Goal: Information Seeking & Learning: Compare options

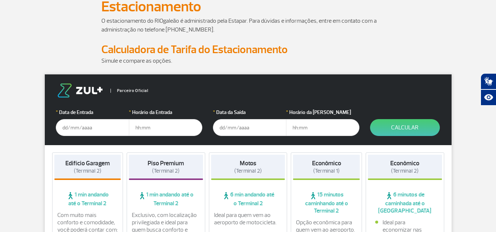
scroll to position [65, 0]
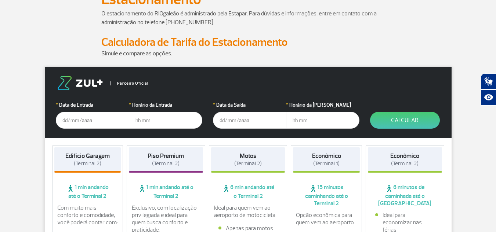
click at [87, 121] on input "text" at bounding box center [92, 120] width 73 height 17
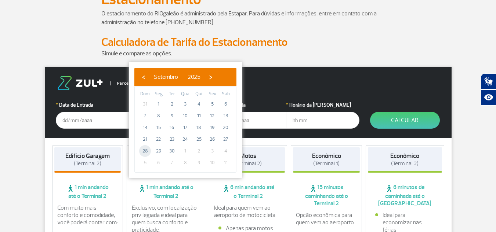
click at [148, 149] on span "28" at bounding box center [145, 151] width 12 height 12
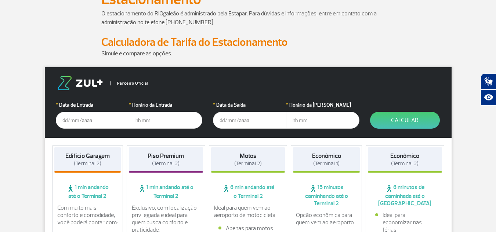
type input "[DATE]"
click at [159, 116] on input "text" at bounding box center [165, 120] width 73 height 17
type input "11:30"
click at [243, 125] on input "text" at bounding box center [249, 120] width 73 height 17
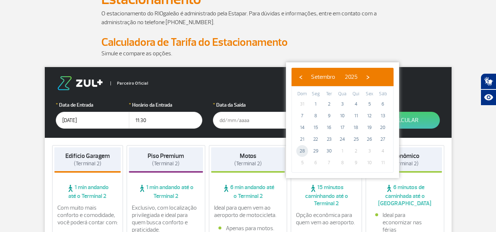
click at [300, 150] on span "28" at bounding box center [302, 151] width 12 height 12
type input "[DATE]"
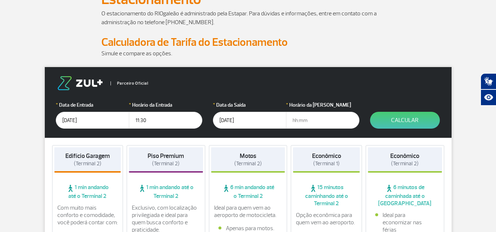
click at [306, 125] on input "text" at bounding box center [322, 120] width 73 height 17
type input "12:30"
click at [322, 173] on div "Econômico (Terminal 1)" at bounding box center [326, 160] width 67 height 25
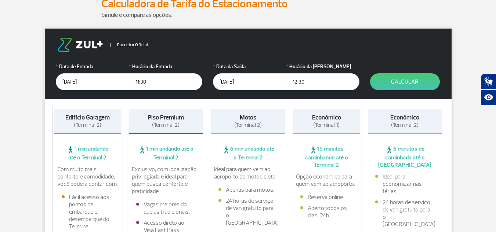
scroll to position [104, 0]
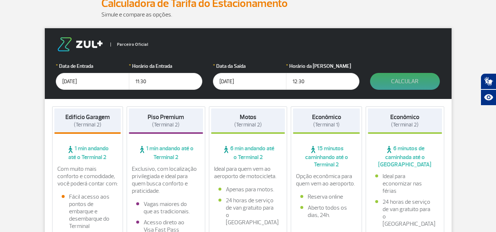
click at [380, 81] on button "Calcular" at bounding box center [405, 81] width 70 height 17
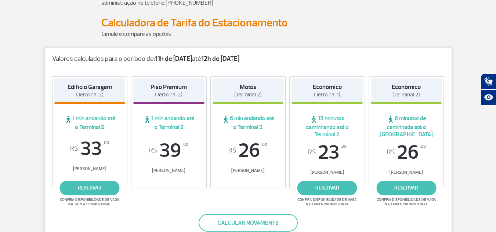
scroll to position [84, 0]
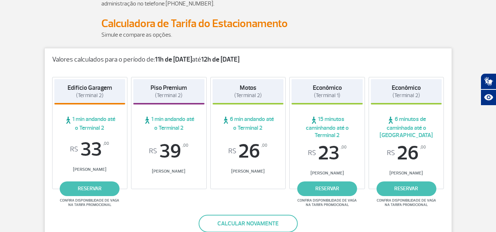
drag, startPoint x: 69, startPoint y: 88, endPoint x: 109, endPoint y: 97, distance: 41.4
click at [109, 97] on h4 "Edifício Garagem (Terminal 2)" at bounding box center [90, 91] width 44 height 15
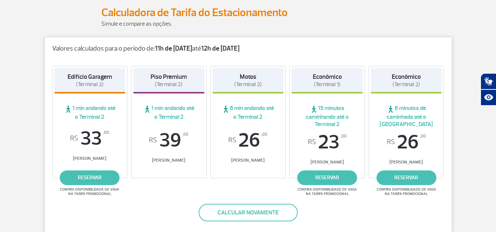
scroll to position [94, 0]
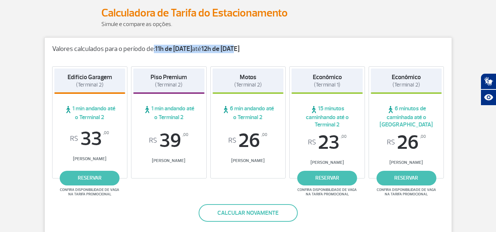
drag, startPoint x: 149, startPoint y: 47, endPoint x: 245, endPoint y: 43, distance: 95.9
click at [245, 43] on div "Valores calculados para o período de: 11h de 28/09/25 até 12h de 28/09/25" at bounding box center [248, 45] width 407 height 15
click at [239, 50] on strong "12h de [DATE]" at bounding box center [220, 49] width 38 height 8
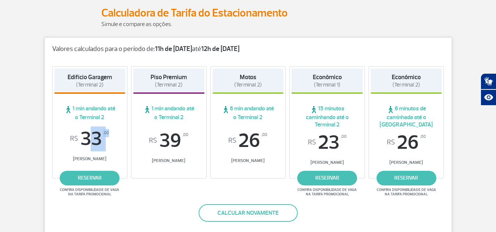
drag, startPoint x: 81, startPoint y: 142, endPoint x: 114, endPoint y: 139, distance: 32.8
click at [114, 139] on span "R$ 33 ,00" at bounding box center [89, 139] width 71 height 20
drag, startPoint x: 63, startPoint y: 71, endPoint x: 94, endPoint y: 85, distance: 34.2
click at [94, 85] on div "Edifício Garagem (Terminal 2)" at bounding box center [89, 81] width 71 height 25
drag, startPoint x: 86, startPoint y: 146, endPoint x: 116, endPoint y: 132, distance: 33.7
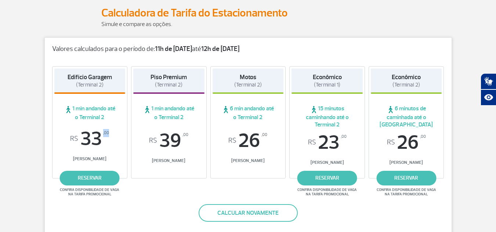
click at [116, 132] on span "R$ 33 ,00" at bounding box center [89, 139] width 71 height 20
drag, startPoint x: 152, startPoint y: 77, endPoint x: 188, endPoint y: 90, distance: 38.5
click at [188, 90] on div "Piso Premium (Terminal 2)" at bounding box center [168, 81] width 71 height 25
drag, startPoint x: 160, startPoint y: 149, endPoint x: 191, endPoint y: 138, distance: 32.5
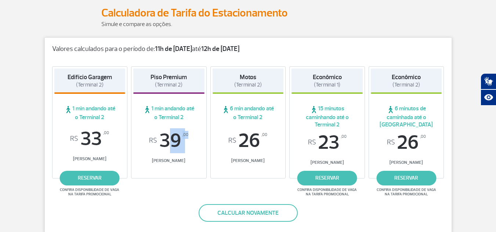
click at [191, 138] on span "R$ 39 ,00" at bounding box center [168, 141] width 71 height 20
click at [277, 77] on div "Motos (Terminal 2)" at bounding box center [248, 81] width 71 height 25
drag, startPoint x: 244, startPoint y: 152, endPoint x: 276, endPoint y: 147, distance: 31.9
click at [276, 147] on span "R$ 26 ,00" at bounding box center [248, 141] width 71 height 20
click at [329, 76] on strong "Econômico" at bounding box center [327, 77] width 29 height 8
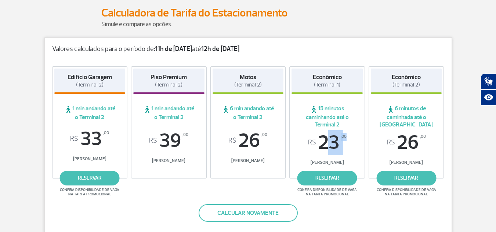
drag, startPoint x: 317, startPoint y: 135, endPoint x: 348, endPoint y: 139, distance: 31.1
click at [348, 139] on span "R$ 23 ,00" at bounding box center [327, 143] width 71 height 20
click at [328, 111] on span "15 minutos caminhando até o Terminal 2" at bounding box center [327, 117] width 71 height 24
drag, startPoint x: 320, startPoint y: 152, endPoint x: 361, endPoint y: 140, distance: 42.0
click at [361, 140] on span "R$ 23 ,00" at bounding box center [327, 143] width 71 height 20
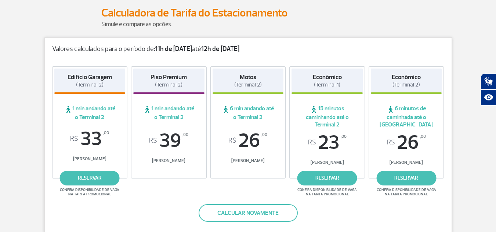
click at [392, 96] on div "Econômico (Terminal 2) 6 minutos de caminhada até o Terminal 2 R$ 26 ,00 Tarifa…" at bounding box center [407, 122] width 76 height 112
drag, startPoint x: 390, startPoint y: 74, endPoint x: 422, endPoint y: 88, distance: 34.5
click at [422, 88] on div "Econômico (Terminal 2)" at bounding box center [406, 81] width 71 height 25
drag, startPoint x: 395, startPoint y: 105, endPoint x: 424, endPoint y: 123, distance: 33.8
click at [424, 123] on span "6 minutos de caminhada até o [GEOGRAPHIC_DATA]" at bounding box center [406, 117] width 71 height 24
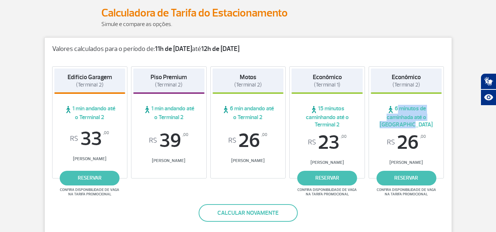
click at [424, 123] on span "6 minutos de caminhada até o [GEOGRAPHIC_DATA]" at bounding box center [406, 117] width 71 height 24
drag, startPoint x: 66, startPoint y: 77, endPoint x: 107, endPoint y: 85, distance: 42.4
click at [107, 85] on div "Edifício Garagem (Terminal 2)" at bounding box center [89, 81] width 71 height 25
click at [90, 114] on span "1 min andando até o Terminal 2" at bounding box center [89, 113] width 71 height 16
click at [403, 107] on span "6 minutos de caminhada até o [GEOGRAPHIC_DATA]" at bounding box center [406, 117] width 71 height 24
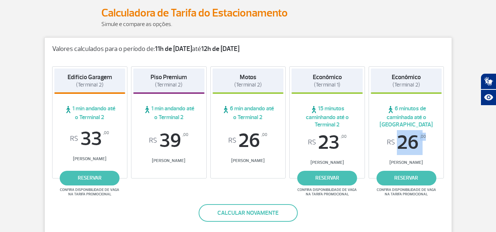
drag, startPoint x: 394, startPoint y: 149, endPoint x: 432, endPoint y: 140, distance: 39.8
click at [432, 140] on span "R$ 26 ,00" at bounding box center [406, 143] width 71 height 20
click at [412, 136] on span "R$ 26 ,00" at bounding box center [406, 143] width 71 height 20
drag, startPoint x: 402, startPoint y: 142, endPoint x: 421, endPoint y: 142, distance: 19.5
click at [421, 142] on span "R$ 26 ,00" at bounding box center [406, 143] width 71 height 20
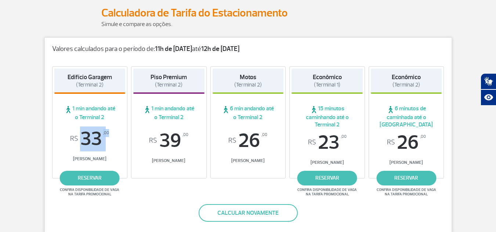
drag, startPoint x: 79, startPoint y: 141, endPoint x: 120, endPoint y: 136, distance: 41.8
click at [120, 136] on span "R$ 33 ,00" at bounding box center [89, 139] width 71 height 20
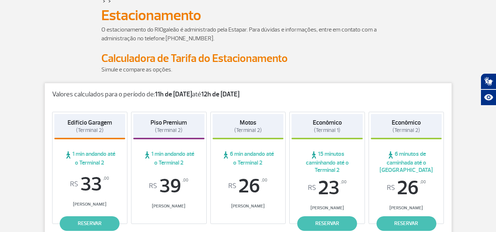
scroll to position [26, 0]
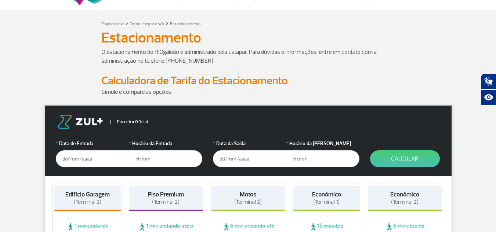
click at [102, 163] on input "text" at bounding box center [92, 159] width 73 height 17
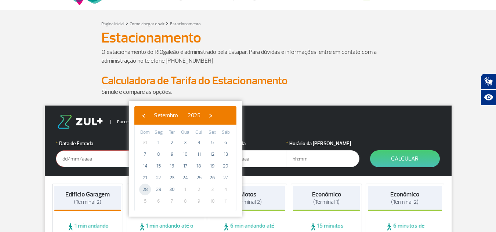
click at [147, 185] on span "28" at bounding box center [145, 190] width 12 height 12
type input "[DATE]"
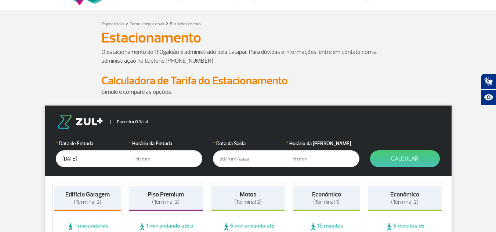
click at [151, 162] on input "text" at bounding box center [165, 159] width 73 height 17
type input "11:00"
click at [225, 160] on input "text" at bounding box center [249, 159] width 73 height 17
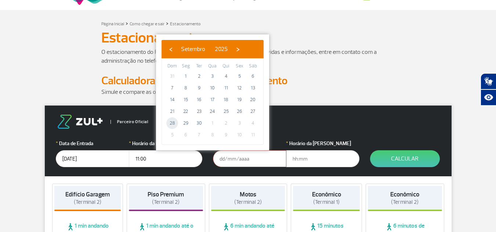
click at [172, 125] on span "28" at bounding box center [172, 124] width 12 height 12
type input "[DATE]"
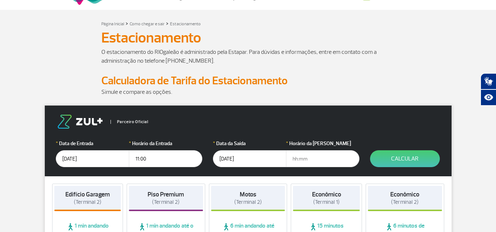
click at [320, 160] on input "text" at bounding box center [322, 159] width 73 height 17
type input "13:00"
click at [407, 156] on button "Calcular" at bounding box center [405, 159] width 70 height 17
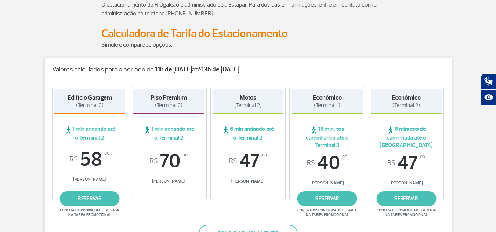
scroll to position [75, 0]
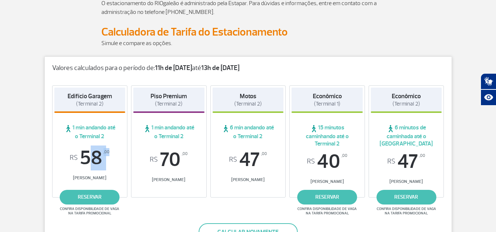
drag, startPoint x: 79, startPoint y: 154, endPoint x: 108, endPoint y: 154, distance: 29.0
click at [108, 154] on span "R$ 58 ,00" at bounding box center [89, 158] width 71 height 20
click at [108, 154] on sup ",00" at bounding box center [107, 152] width 6 height 8
drag, startPoint x: 161, startPoint y: 166, endPoint x: 195, endPoint y: 163, distance: 33.9
click at [195, 163] on span "R$ 70 ,00" at bounding box center [168, 160] width 71 height 20
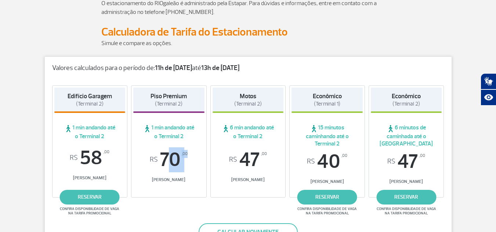
click at [195, 163] on span "R$ 70 ,00" at bounding box center [168, 160] width 71 height 20
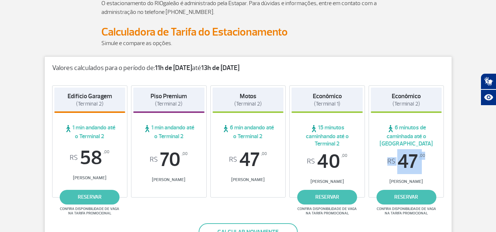
drag, startPoint x: 384, startPoint y: 154, endPoint x: 429, endPoint y: 158, distance: 45.4
click at [429, 158] on span "R$ 47 ,00" at bounding box center [406, 162] width 71 height 20
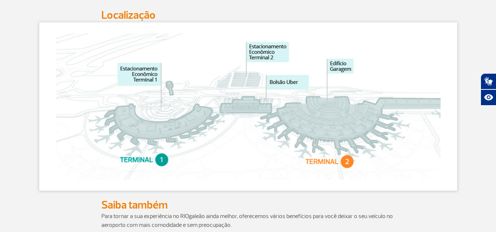
scroll to position [389, 0]
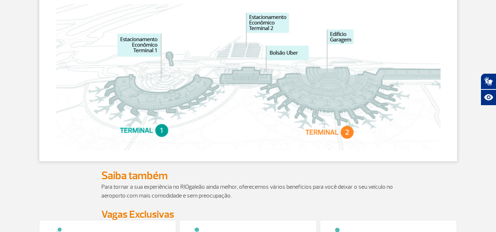
click at [323, 100] on img at bounding box center [248, 77] width 385 height 147
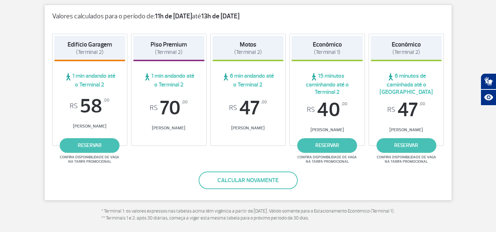
scroll to position [126, 0]
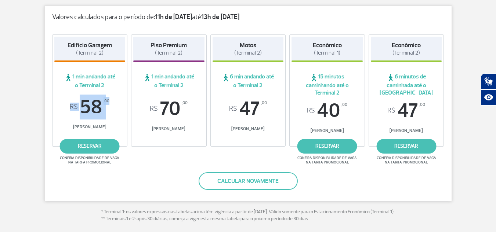
drag, startPoint x: 68, startPoint y: 108, endPoint x: 109, endPoint y: 104, distance: 41.3
click at [109, 104] on span "R$ 58 ,00" at bounding box center [89, 107] width 71 height 20
click at [109, 104] on sup ",00" at bounding box center [107, 101] width 6 height 8
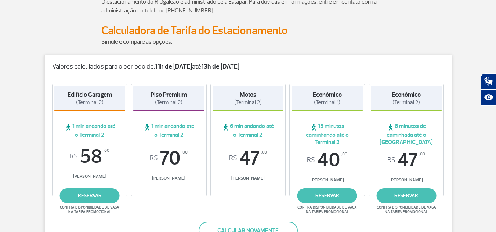
scroll to position [77, 0]
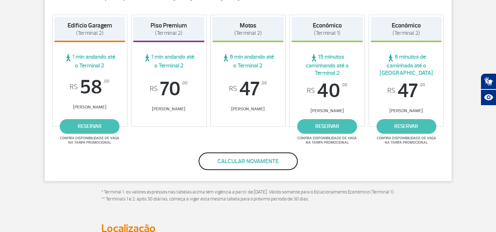
click at [228, 166] on button "Calcular novamente" at bounding box center [248, 162] width 99 height 18
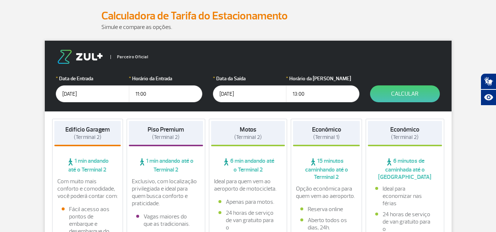
scroll to position [26, 0]
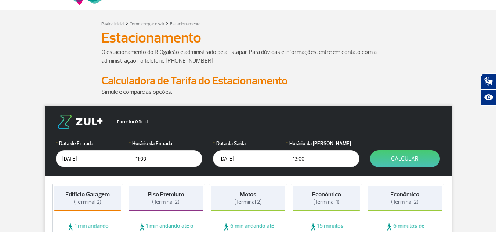
click at [308, 154] on input "13:00" at bounding box center [322, 159] width 73 height 17
type input "1"
type input "2"
type input "12:30"
click button "Calcular" at bounding box center [405, 159] width 70 height 17
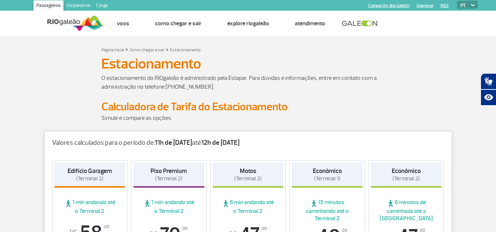
scroll to position [0, 0]
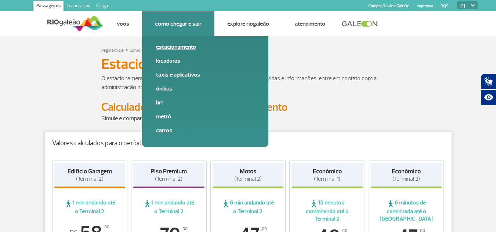
click at [172, 45] on link "Estacionamento" at bounding box center [205, 47] width 98 height 8
click at [179, 47] on link "Estacionamento" at bounding box center [205, 47] width 98 height 8
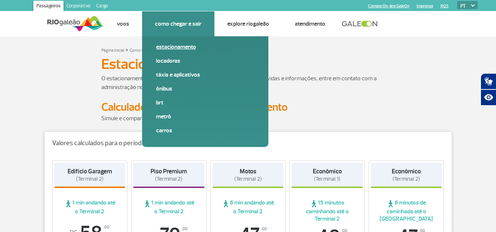
click at [179, 47] on link "Estacionamento" at bounding box center [205, 47] width 98 height 8
click at [168, 90] on link "Ônibus" at bounding box center [205, 89] width 98 height 8
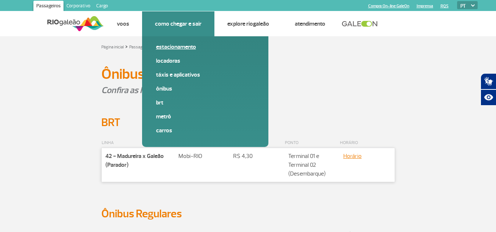
click at [183, 49] on link "Estacionamento" at bounding box center [205, 47] width 98 height 8
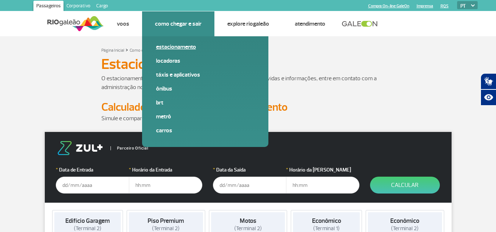
click at [183, 49] on link "Estacionamento" at bounding box center [205, 47] width 98 height 8
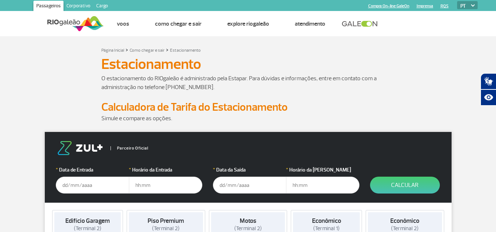
click at [316, 66] on h1 "Estacionamento" at bounding box center [248, 64] width 294 height 12
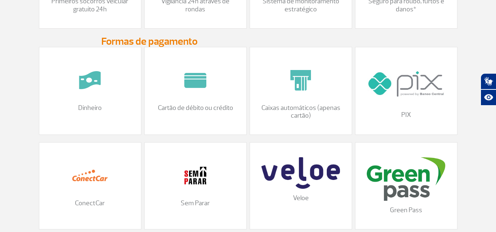
scroll to position [847, 0]
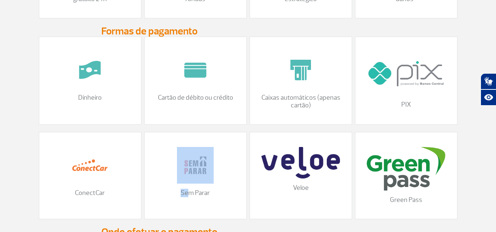
drag, startPoint x: 191, startPoint y: 205, endPoint x: 207, endPoint y: 169, distance: 38.8
click at [207, 169] on div "Sem Parar" at bounding box center [195, 175] width 102 height 87
click at [207, 169] on img at bounding box center [195, 165] width 37 height 37
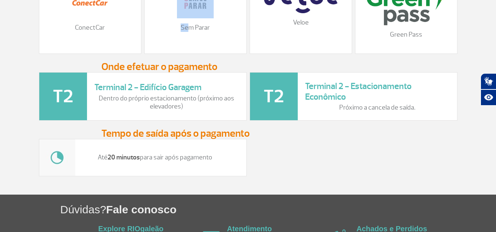
scroll to position [1013, 0]
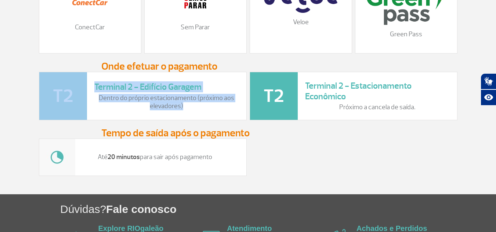
drag, startPoint x: 186, startPoint y: 112, endPoint x: 74, endPoint y: 83, distance: 115.9
click at [74, 83] on div "Terminal 2 - Edifício Garagem Dentro do próprio estacionamento (próximo aos ele…" at bounding box center [143, 96] width 208 height 48
click at [142, 93] on h3 "Terminal 2 - Edifício Garagem" at bounding box center [166, 87] width 145 height 11
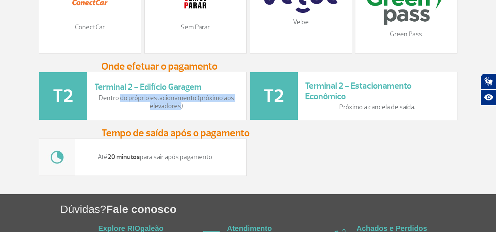
drag, startPoint x: 121, startPoint y: 106, endPoint x: 179, endPoint y: 114, distance: 58.6
click at [179, 110] on p "Dentro do próprio estacionamento (próximo aos elevadores)" at bounding box center [166, 102] width 145 height 16
click at [192, 110] on p "Dentro do próprio estacionamento (próximo aos elevadores)" at bounding box center [166, 102] width 145 height 16
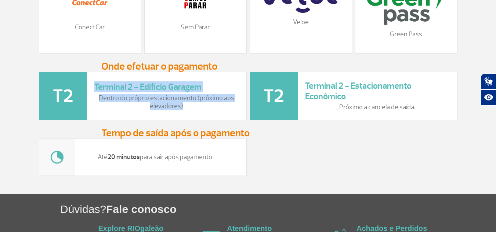
drag, startPoint x: 192, startPoint y: 114, endPoint x: 91, endPoint y: 98, distance: 102.0
click at [91, 98] on div "Terminal 2 - Edifício Garagem Dentro do próprio estacionamento (próximo aos ele…" at bounding box center [143, 96] width 208 height 48
click at [141, 107] on p "Dentro do próprio estacionamento (próximo aos elevadores)" at bounding box center [166, 102] width 145 height 16
drag, startPoint x: 102, startPoint y: 168, endPoint x: 235, endPoint y: 163, distance: 132.3
click at [235, 163] on div "Até 20 minutos para sair após pagamento" at bounding box center [143, 157] width 208 height 37
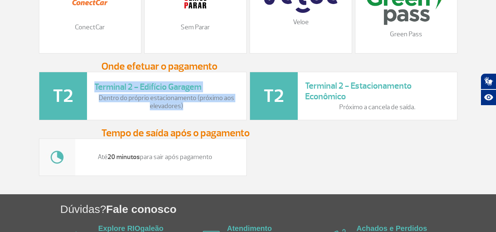
click at [235, 163] on div "Até 20 minutos para sair após pagamento" at bounding box center [143, 157] width 208 height 37
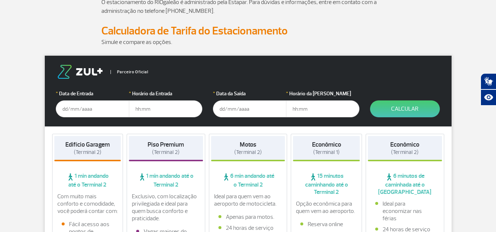
scroll to position [71, 0]
